Goal: Task Accomplishment & Management: Manage account settings

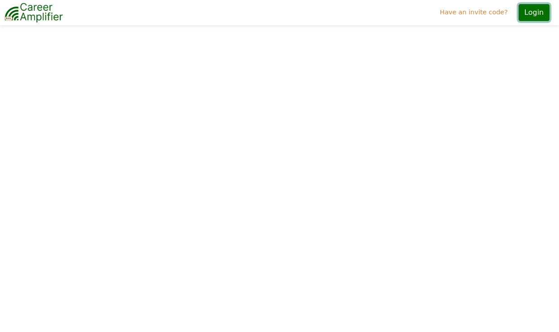
click at [536, 20] on button "Login" at bounding box center [533, 12] width 31 height 17
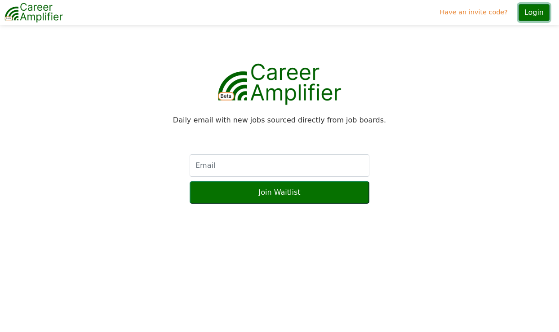
click at [528, 15] on button "Login" at bounding box center [533, 12] width 31 height 17
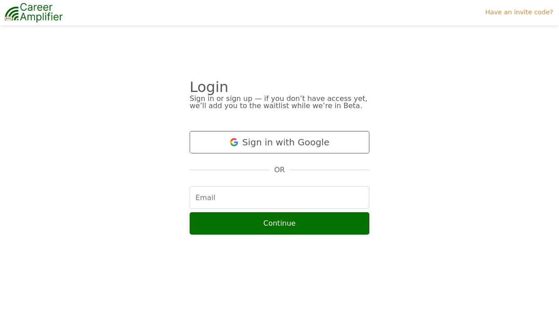
click at [266, 142] on button "Sign in with Google" at bounding box center [280, 142] width 180 height 22
click at [289, 142] on button "Sign in with Google" at bounding box center [280, 142] width 180 height 22
